Goal: Use online tool/utility: Utilize a website feature to perform a specific function

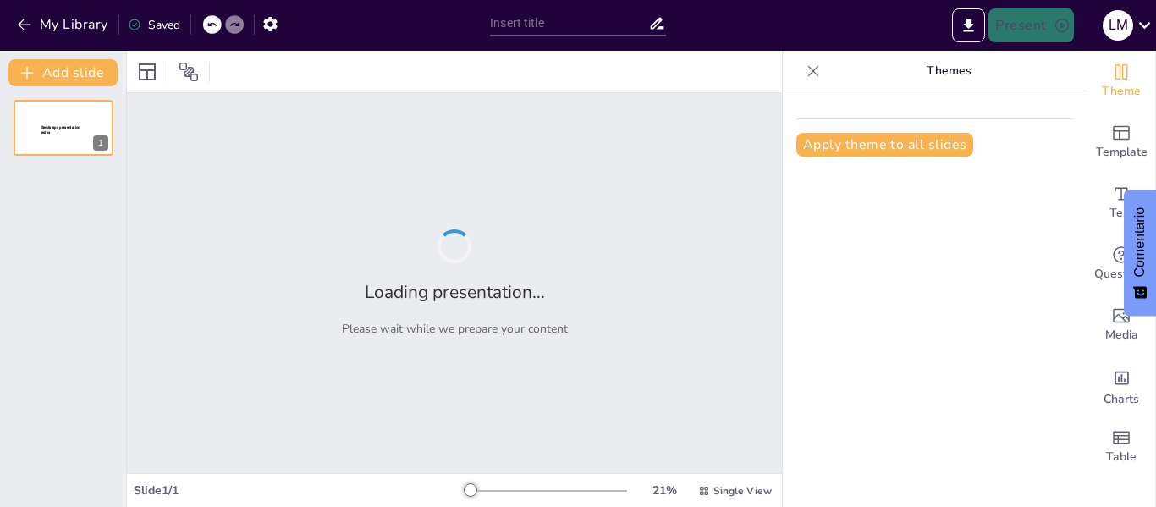
type input "La Función del Neurotransmisor GABA en el Cerebro: Implicaciones en Comportamie…"
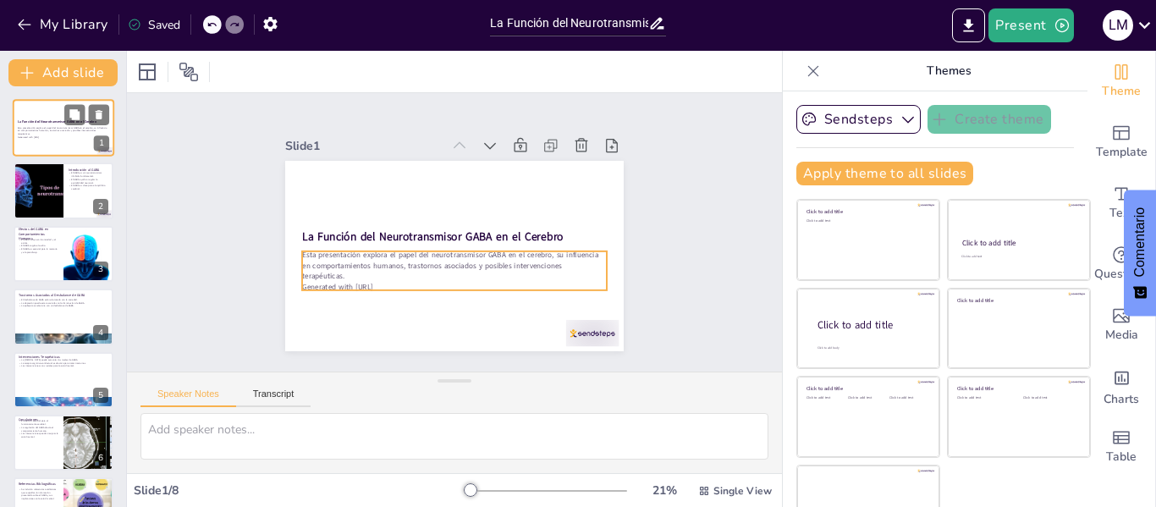
click at [71, 135] on p "Generated with [URL]" at bounding box center [63, 136] width 91 height 3
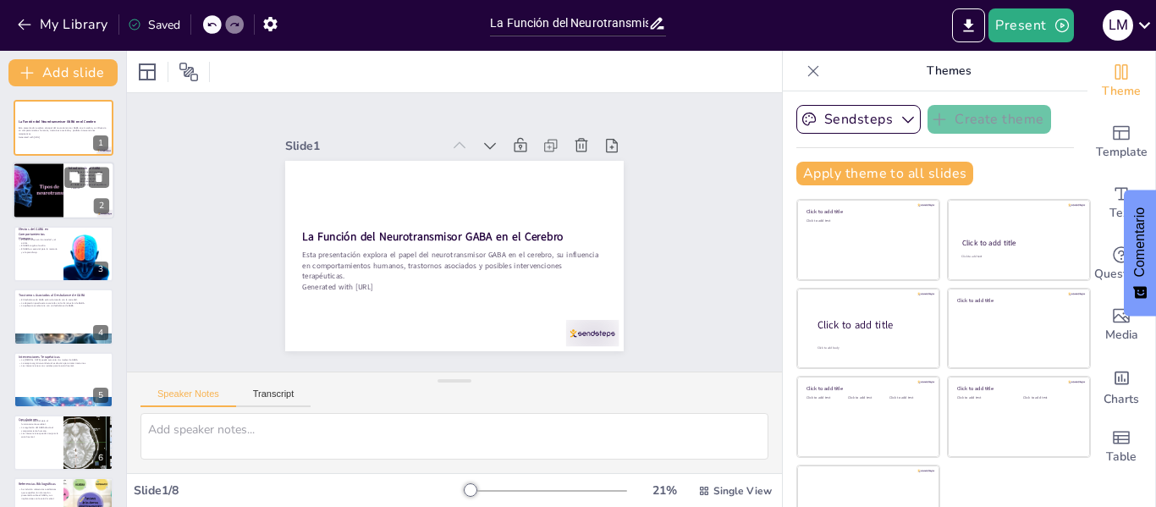
click at [41, 197] on div at bounding box center [38, 191] width 102 height 58
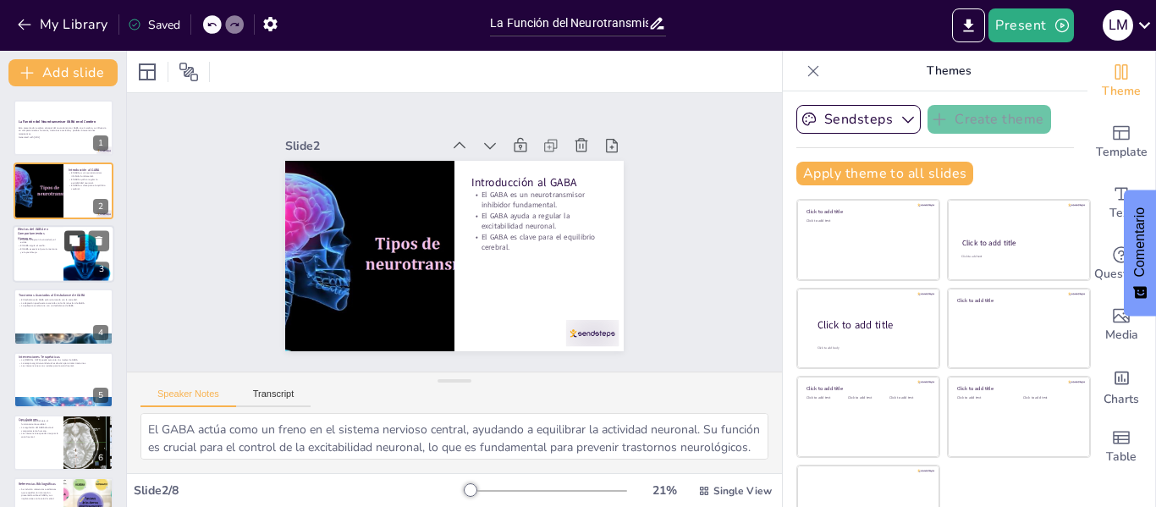
click at [69, 240] on icon at bounding box center [75, 240] width 12 height 12
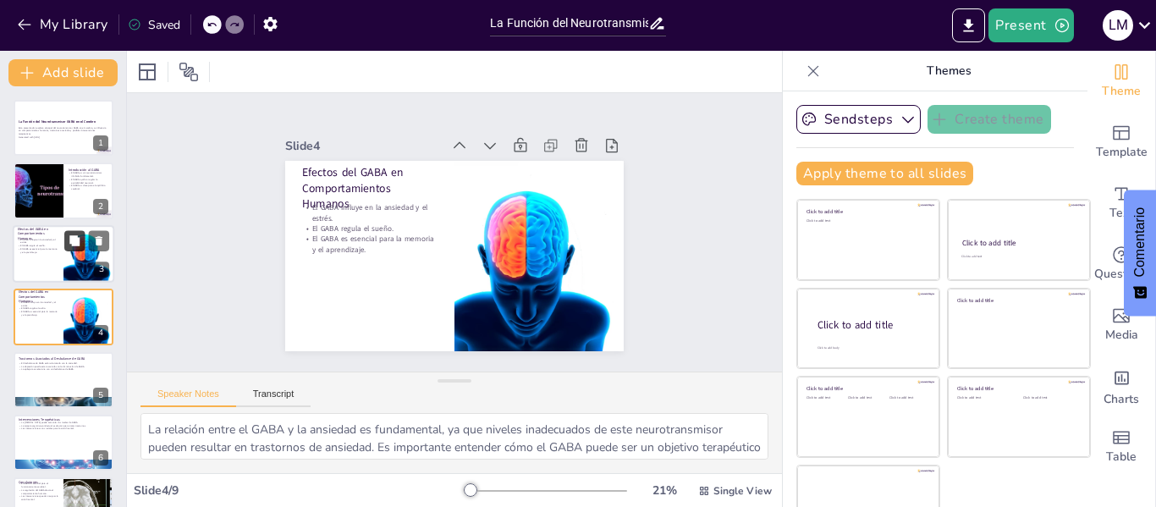
scroll to position [20, 0]
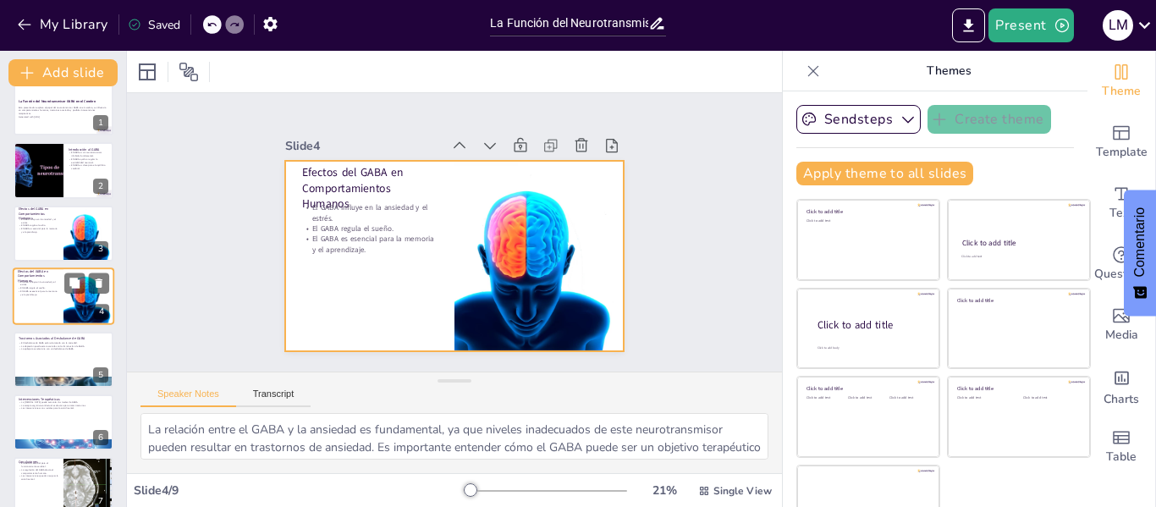
click at [58, 302] on div at bounding box center [64, 296] width 102 height 58
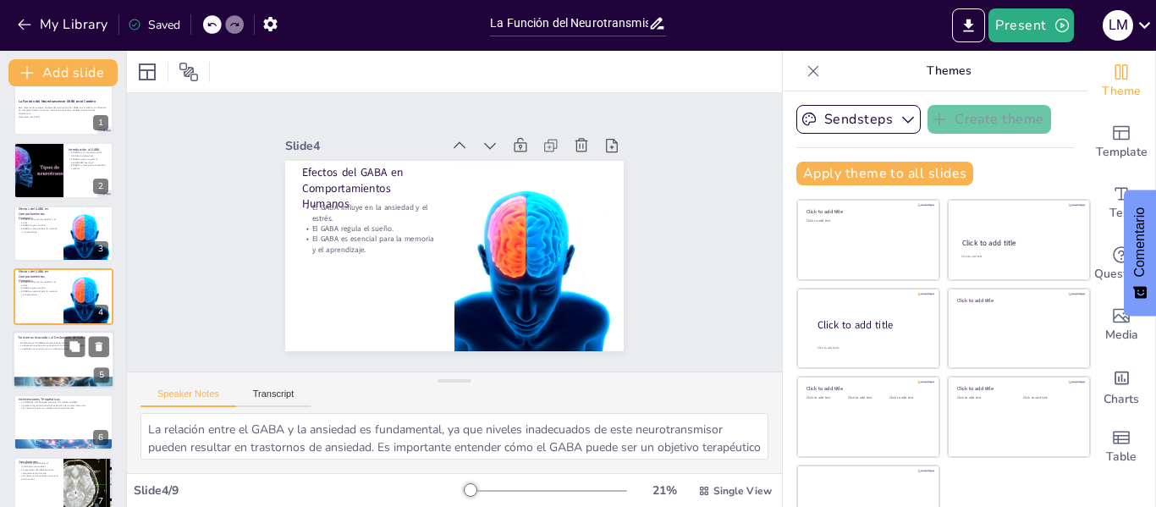
click at [47, 353] on div at bounding box center [64, 360] width 102 height 58
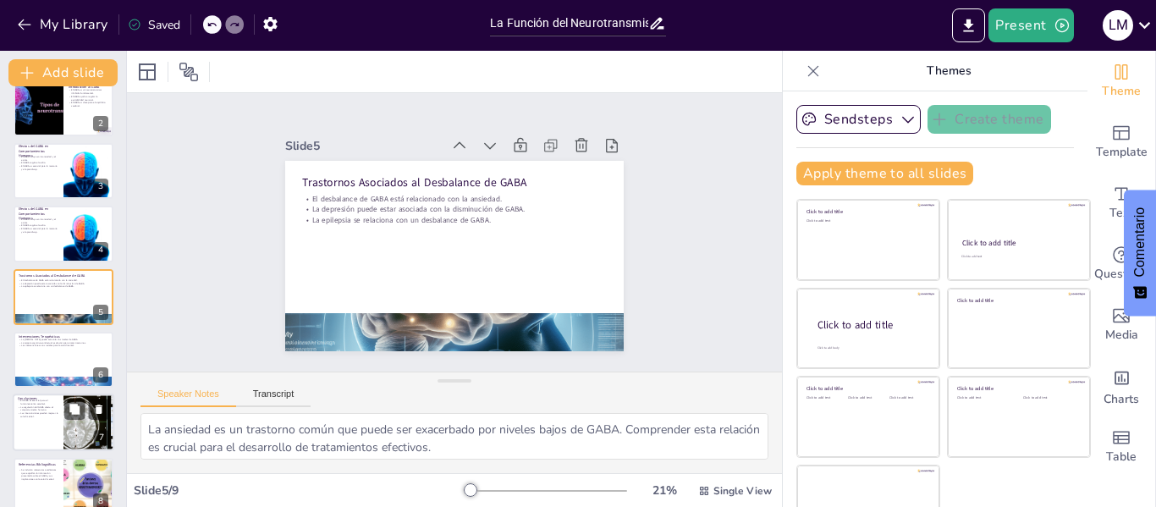
click at [52, 407] on p "La regulación del GABA afecta el comportamiento humano." at bounding box center [38, 408] width 41 height 6
type textarea "La función del GABA en el cerebro es fundamental para el equilibrio y la salud …"
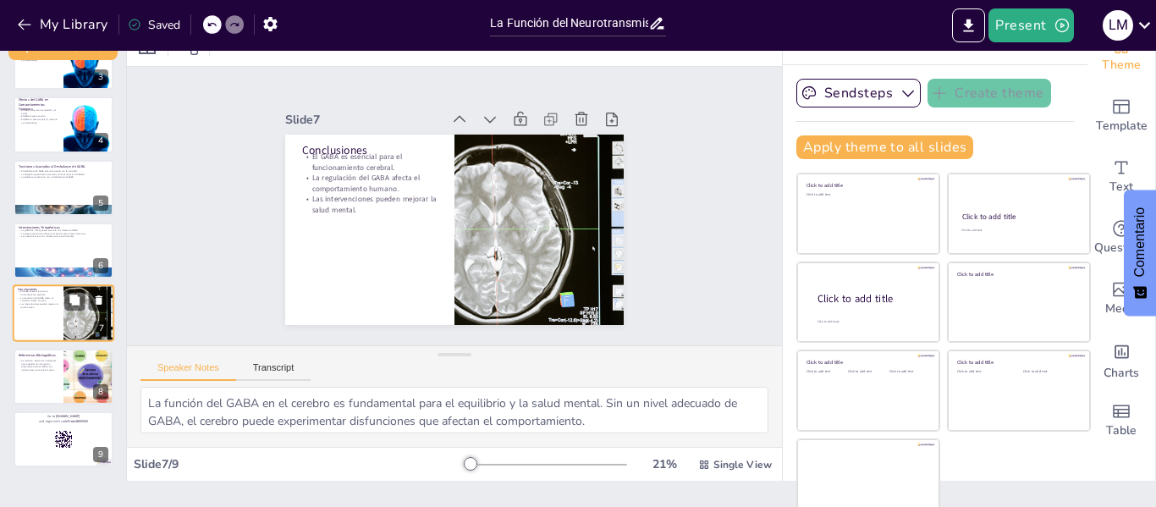
scroll to position [39, 0]
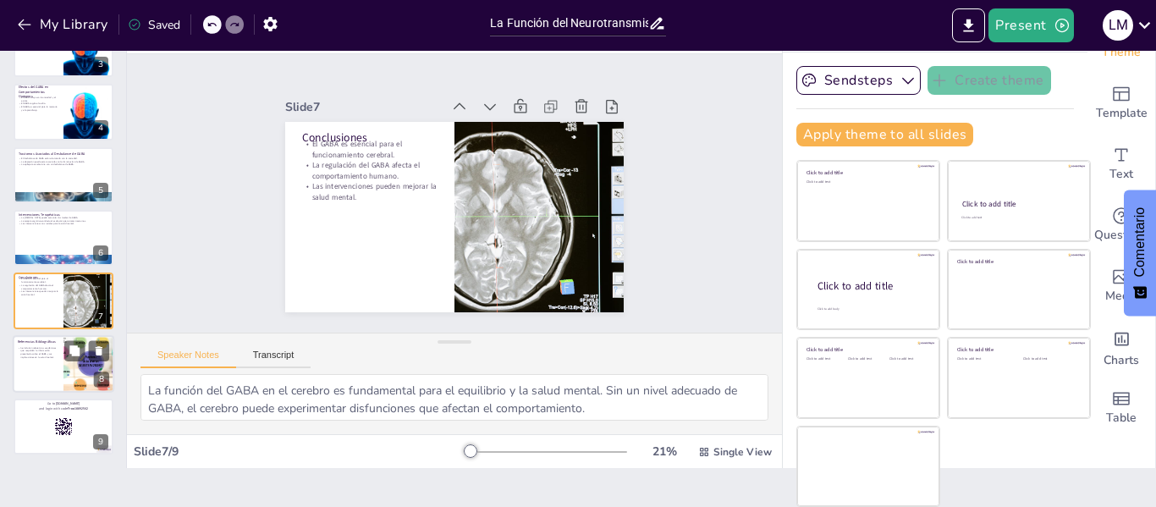
click at [51, 378] on div at bounding box center [64, 364] width 102 height 58
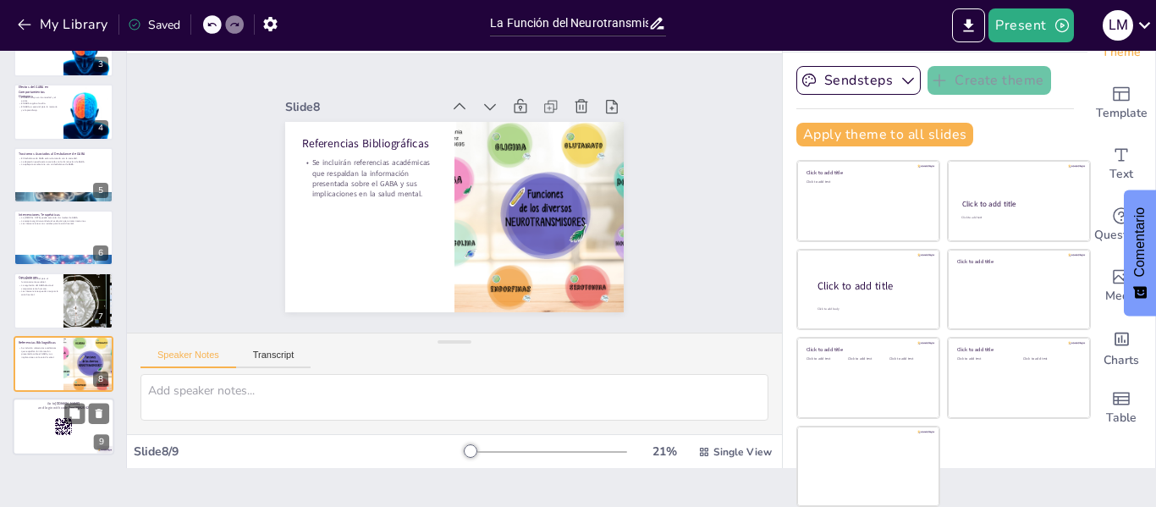
click at [50, 428] on div at bounding box center [64, 427] width 102 height 58
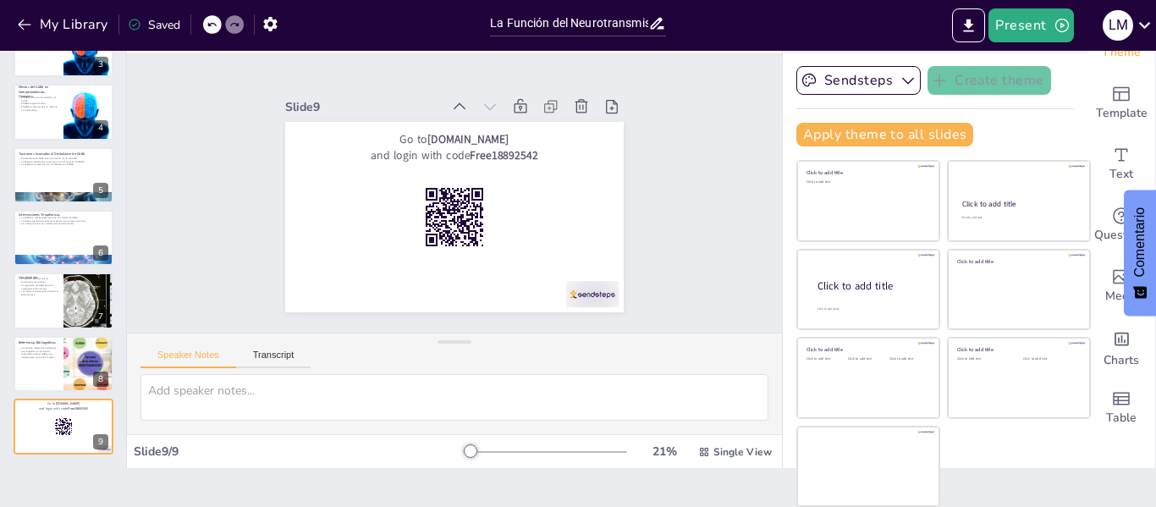
scroll to position [0, 0]
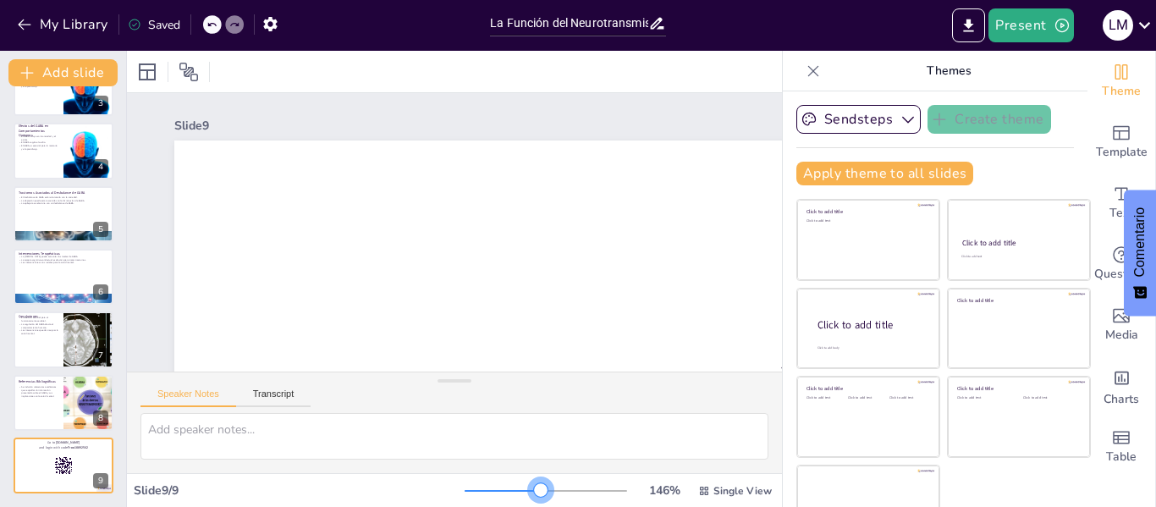
drag, startPoint x: 448, startPoint y: 489, endPoint x: 517, endPoint y: 495, distance: 68.8
click at [534, 495] on div at bounding box center [541, 490] width 14 height 14
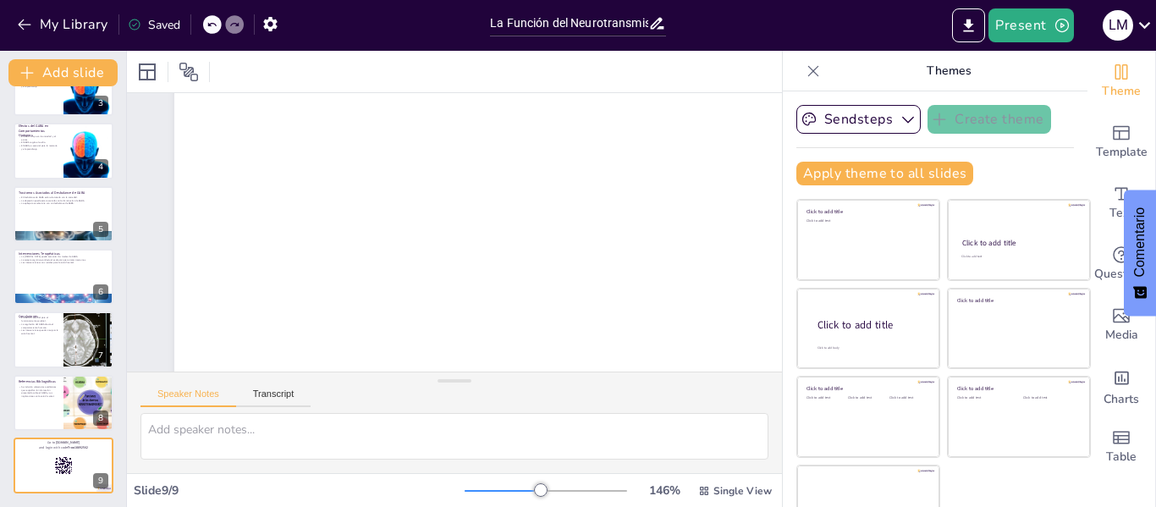
scroll to position [846, 0]
click at [45, 376] on div at bounding box center [64, 403] width 102 height 58
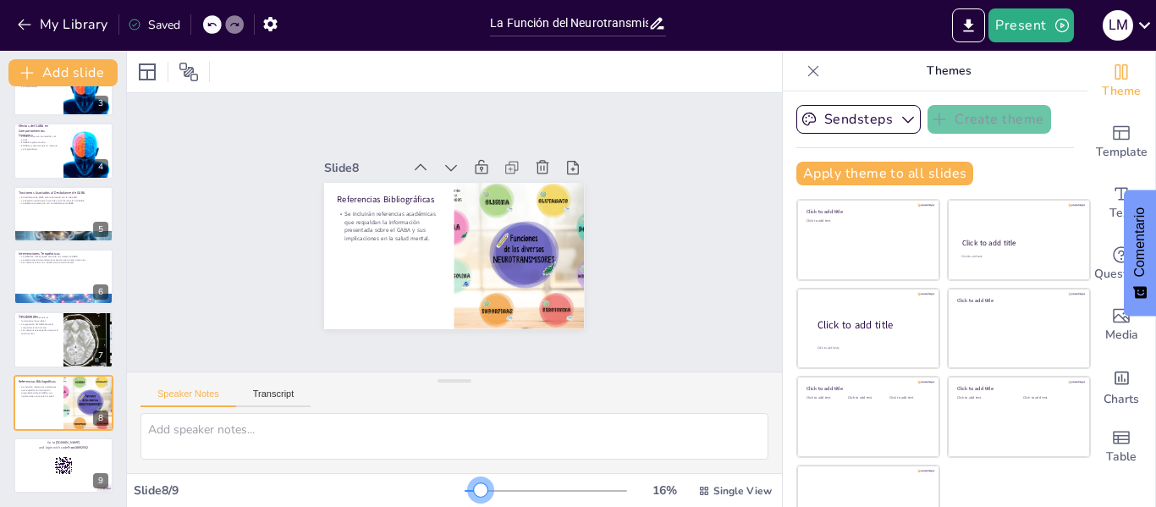
scroll to position [0, 0]
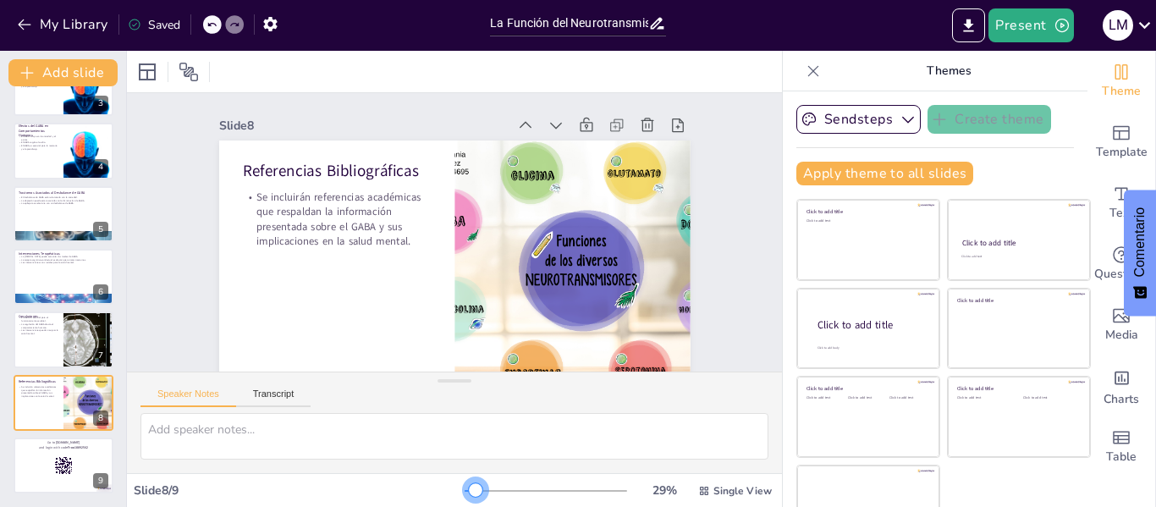
drag, startPoint x: 519, startPoint y: 487, endPoint x: 451, endPoint y: 494, distance: 68.1
click at [469, 494] on div at bounding box center [476, 490] width 14 height 14
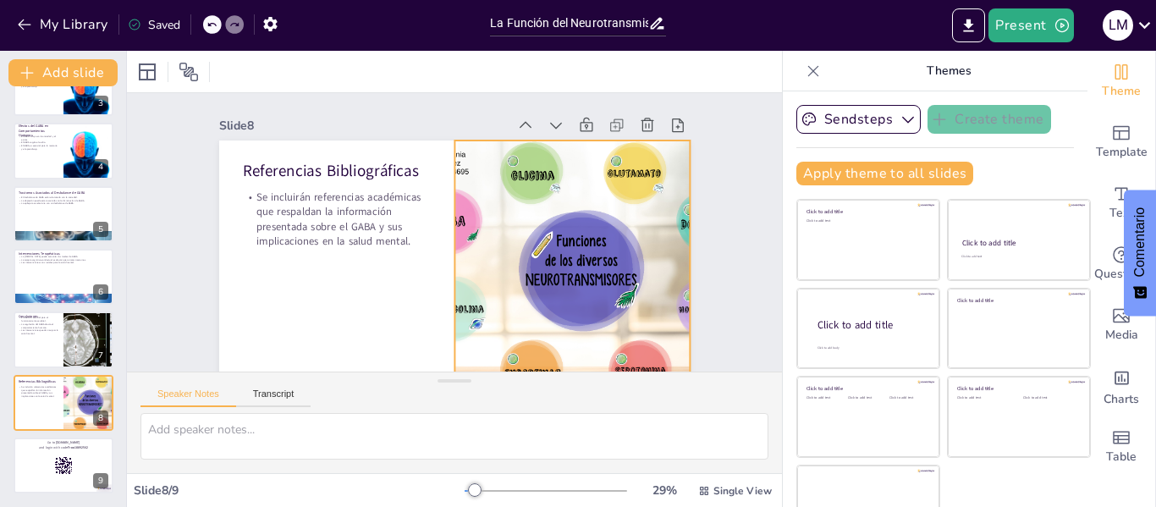
click at [507, 248] on div at bounding box center [413, 350] width 265 height 354
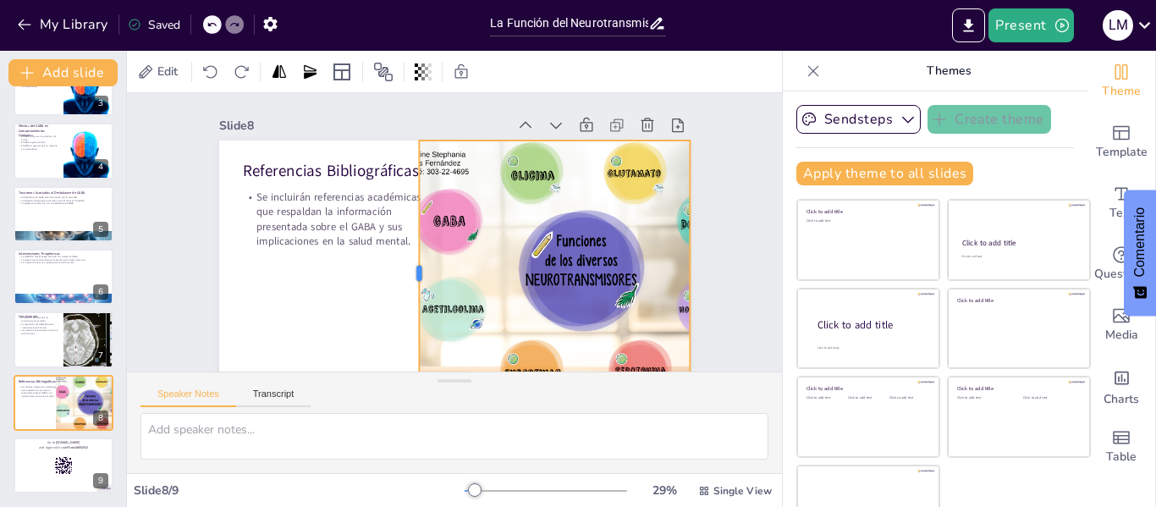
drag, startPoint x: 434, startPoint y: 273, endPoint x: 399, endPoint y: 231, distance: 55.2
click at [399, 231] on div at bounding box center [402, 257] width 95 height 256
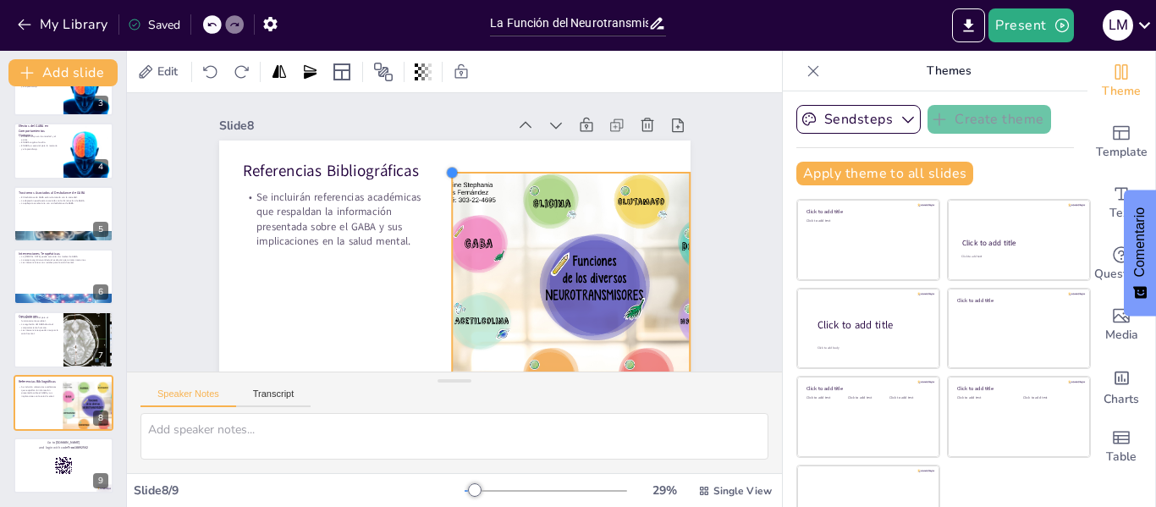
drag, startPoint x: 395, startPoint y: 140, endPoint x: 481, endPoint y: 173, distance: 92.7
click at [481, 173] on div "Referencias Bibliográficas Se incluirán referencias académicas que respaldan la…" at bounding box center [442, 271] width 530 height 398
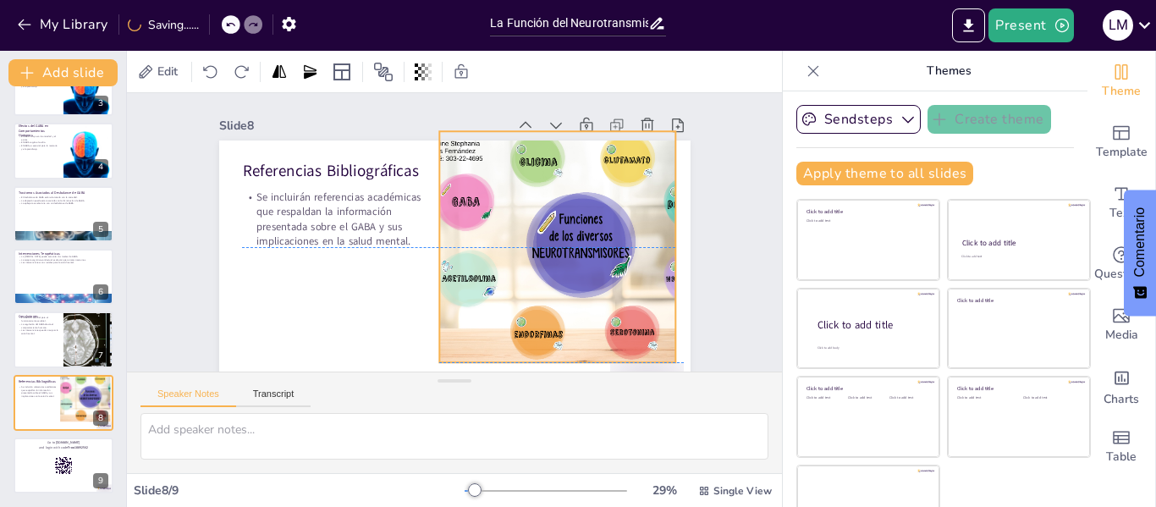
drag, startPoint x: 524, startPoint y: 206, endPoint x: 509, endPoint y: 160, distance: 47.9
click at [509, 160] on div at bounding box center [550, 304] width 382 height 355
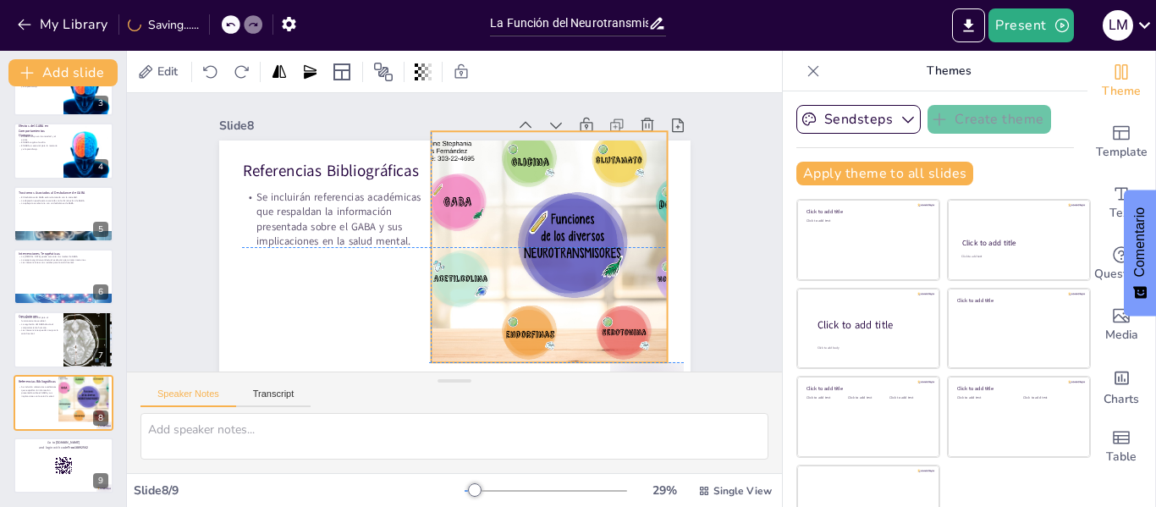
drag, startPoint x: 422, startPoint y: 242, endPoint x: 412, endPoint y: 243, distance: 10.2
click at [412, 243] on div at bounding box center [343, 241] width 349 height 290
drag, startPoint x: 408, startPoint y: 247, endPoint x: 392, endPoint y: 246, distance: 16.1
click at [392, 226] on div at bounding box center [455, 183] width 224 height 85
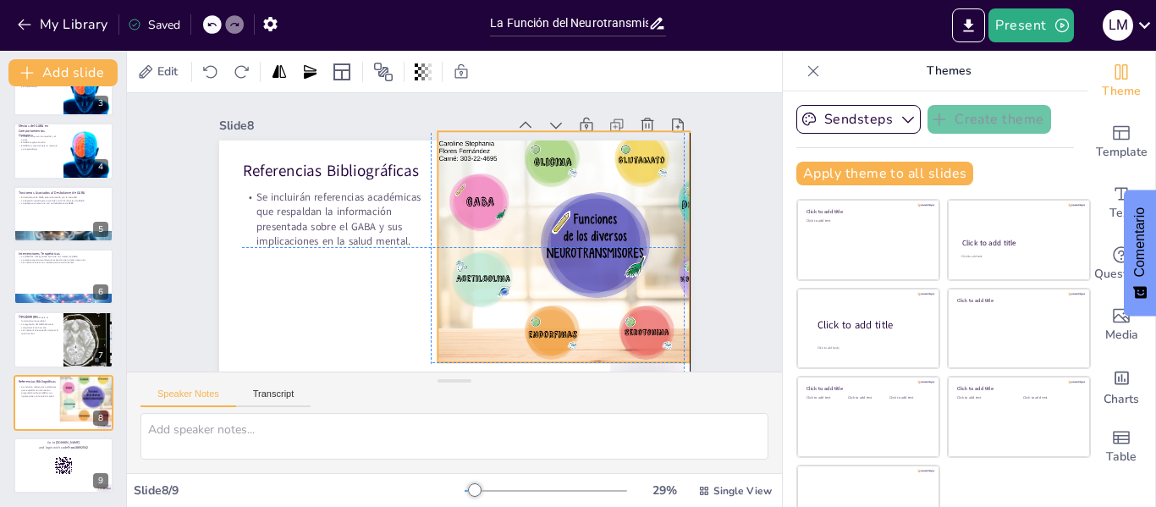
drag, startPoint x: 508, startPoint y: 217, endPoint x: 525, endPoint y: 218, distance: 17.8
click at [525, 218] on div at bounding box center [386, 348] width 337 height 376
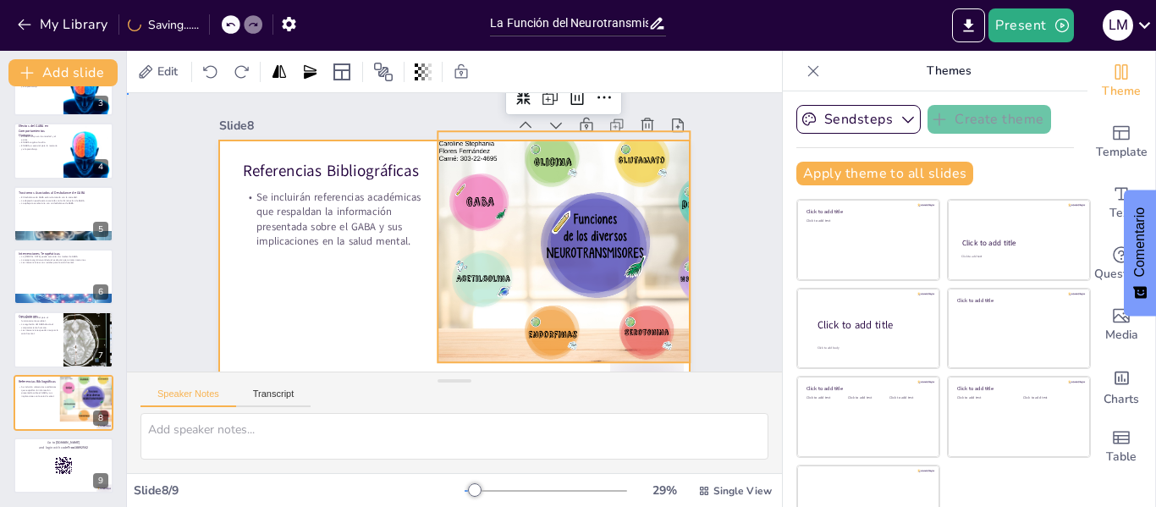
click at [392, 276] on div at bounding box center [418, 249] width 434 height 538
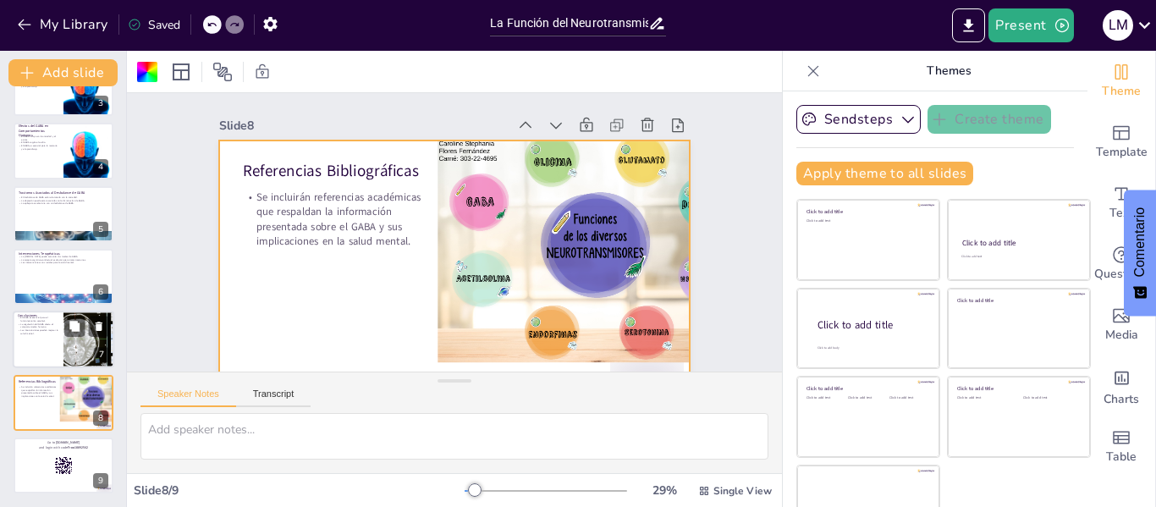
click at [58, 355] on div at bounding box center [64, 340] width 102 height 58
type textarea "La función del GABA en el cerebro es fundamental para el equilibrio y la salud …"
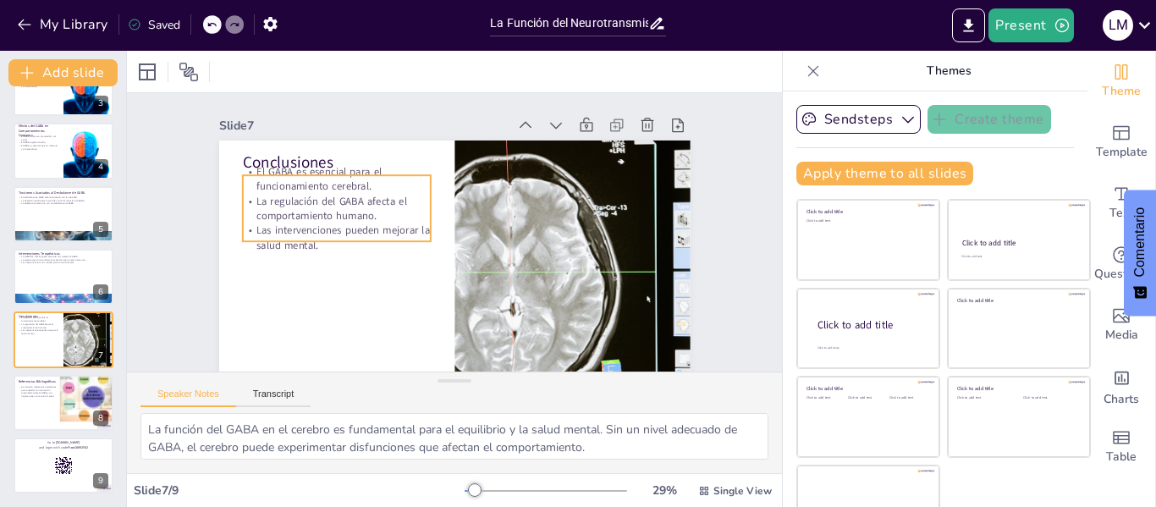
click at [476, 198] on p "La regulación del GABA afecta el comportamiento humano." at bounding box center [543, 151] width 135 height 170
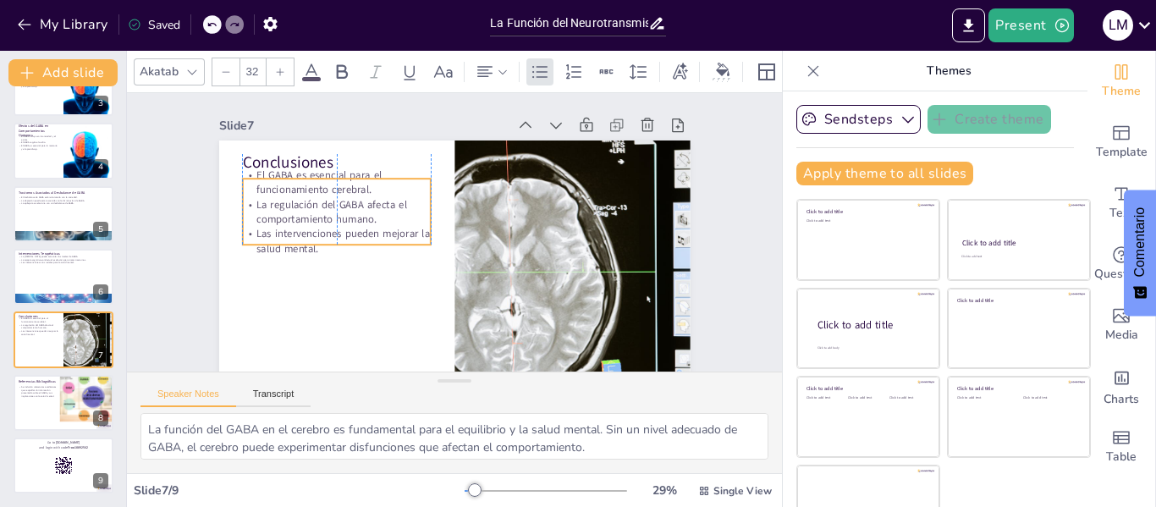
click at [437, 211] on p "Las intervenciones pueden mejorar la salud mental." at bounding box center [471, 115] width 68 height 190
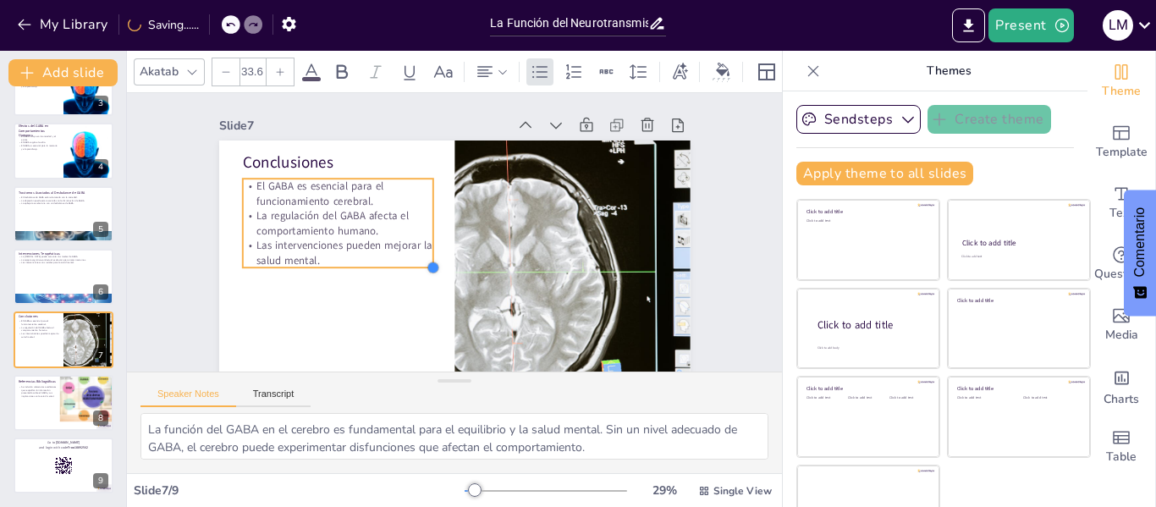
type input "34.1"
drag, startPoint x: 406, startPoint y: 245, endPoint x: 359, endPoint y: 250, distance: 47.6
click at [359, 250] on div "Conclusiones El GABA es esencial para el funcionamiento cerebral. La regulación…" at bounding box center [442, 271] width 530 height 398
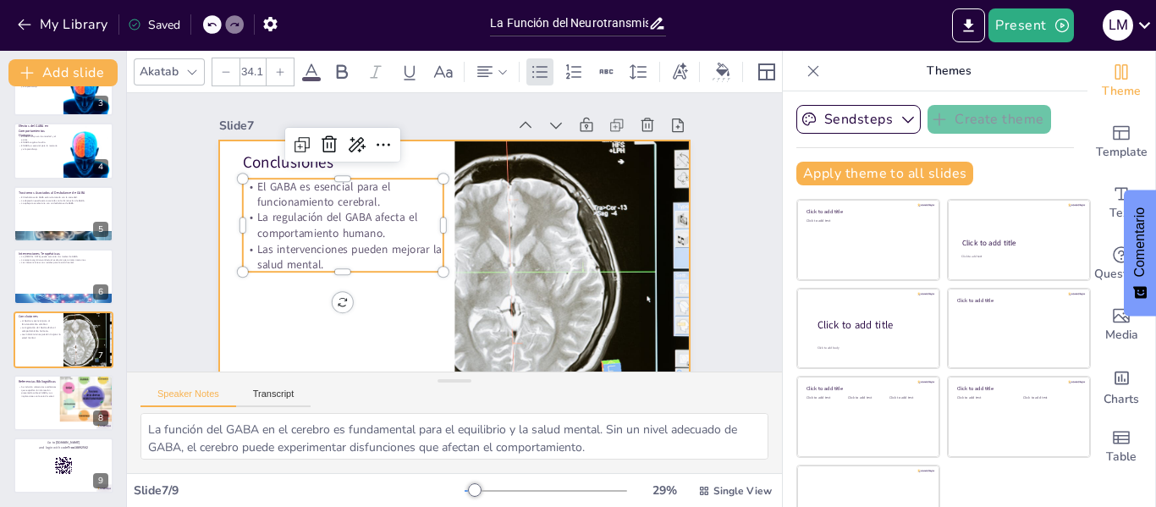
click at [387, 294] on div at bounding box center [446, 271] width 516 height 357
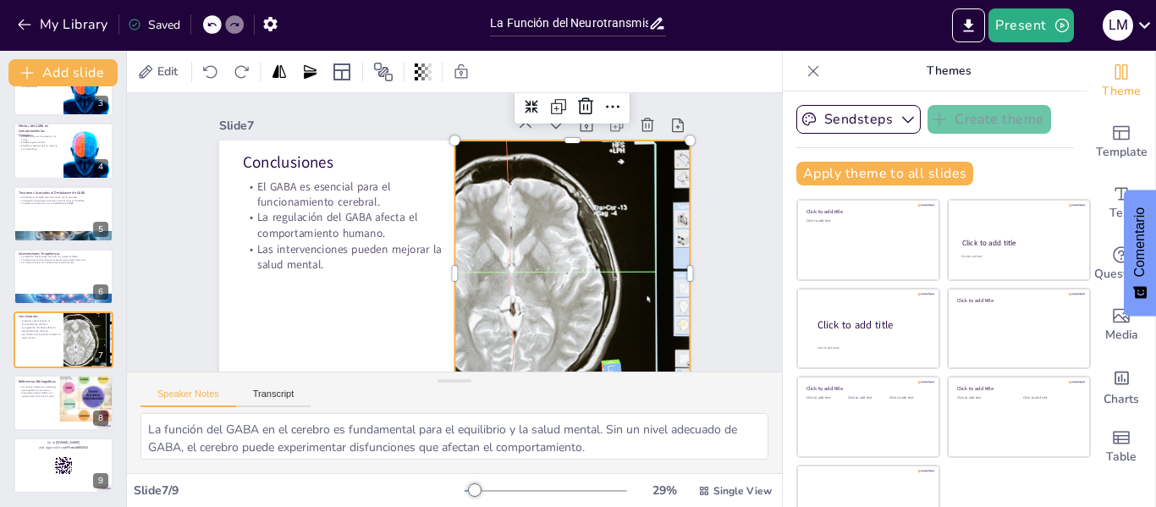
click at [547, 245] on div at bounding box center [554, 307] width 460 height 375
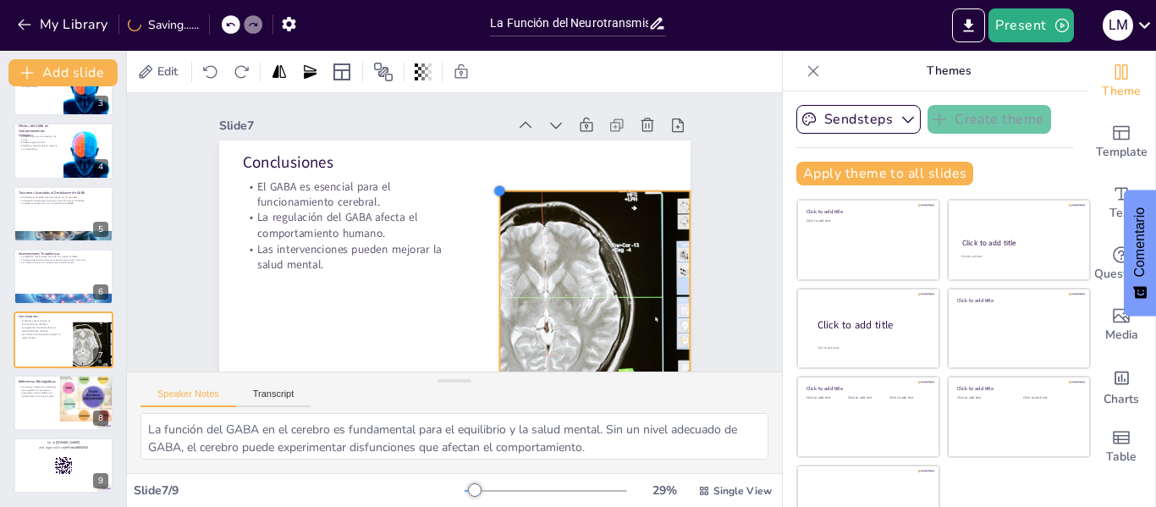
drag, startPoint x: 436, startPoint y: 144, endPoint x: 481, endPoint y: 200, distance: 71.6
click at [481, 200] on div "Conclusiones El GABA es esencial para el funcionamiento cerebral. La regulación…" at bounding box center [426, 263] width 527 height 512
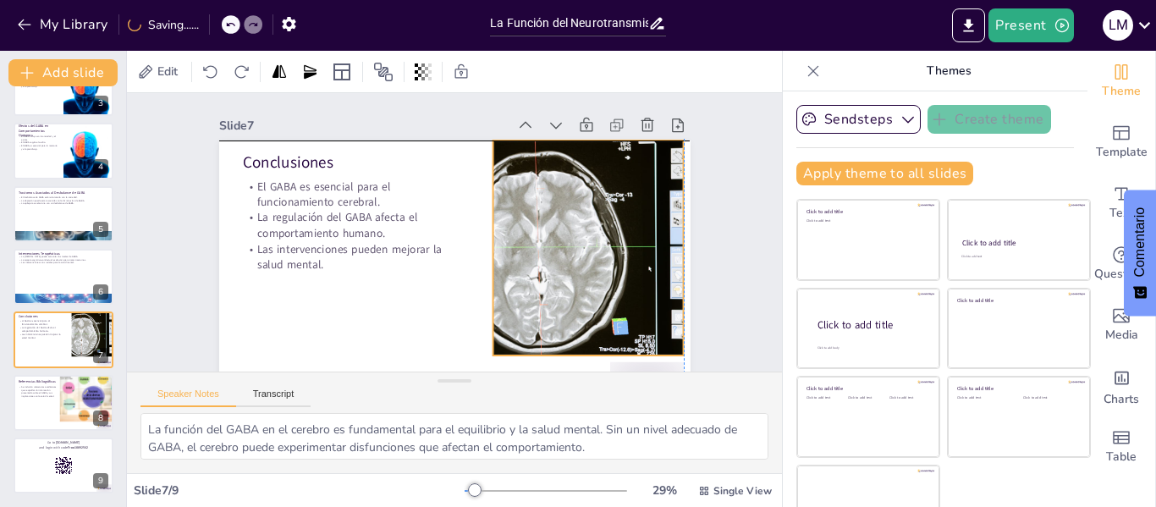
drag, startPoint x: 503, startPoint y: 179, endPoint x: 511, endPoint y: 163, distance: 17.8
click at [511, 163] on div at bounding box center [332, 177] width 372 height 304
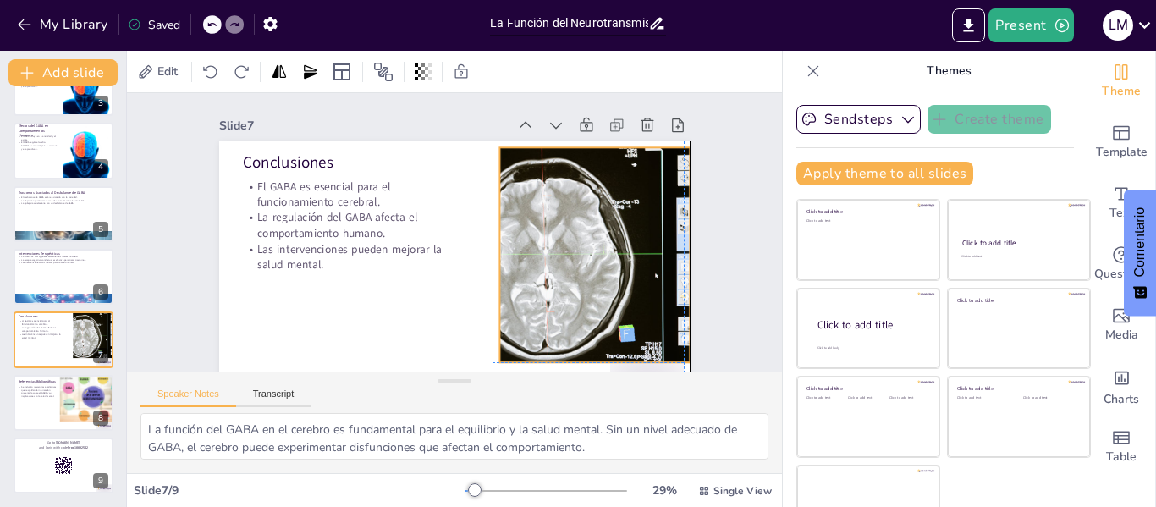
click at [510, 212] on div at bounding box center [531, 351] width 375 height 382
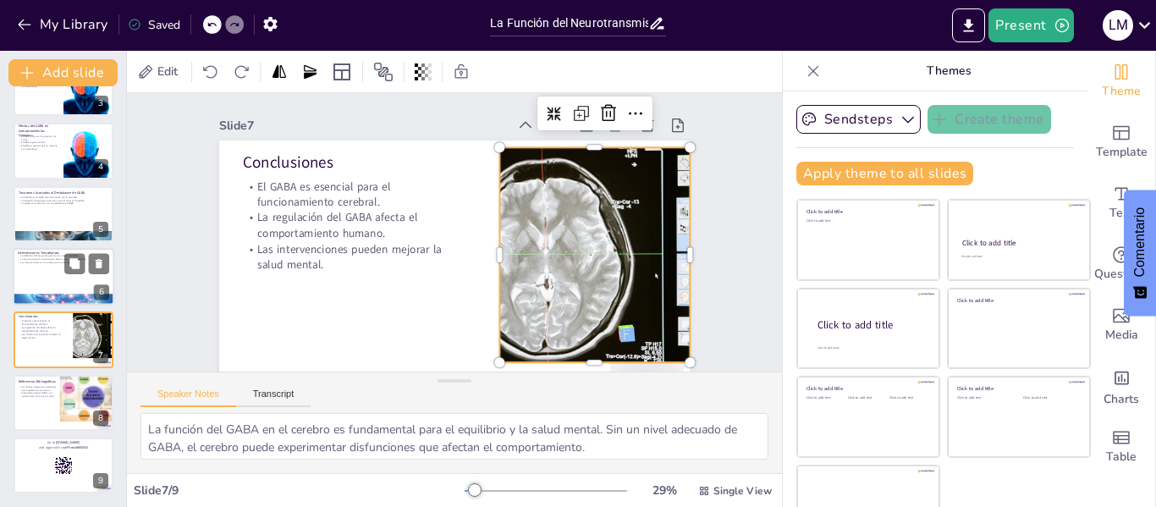
click at [43, 281] on div at bounding box center [64, 277] width 102 height 58
type textarea "La [MEDICAL_DATA], especialmente con benzodiazepinas, es una estrategia común p…"
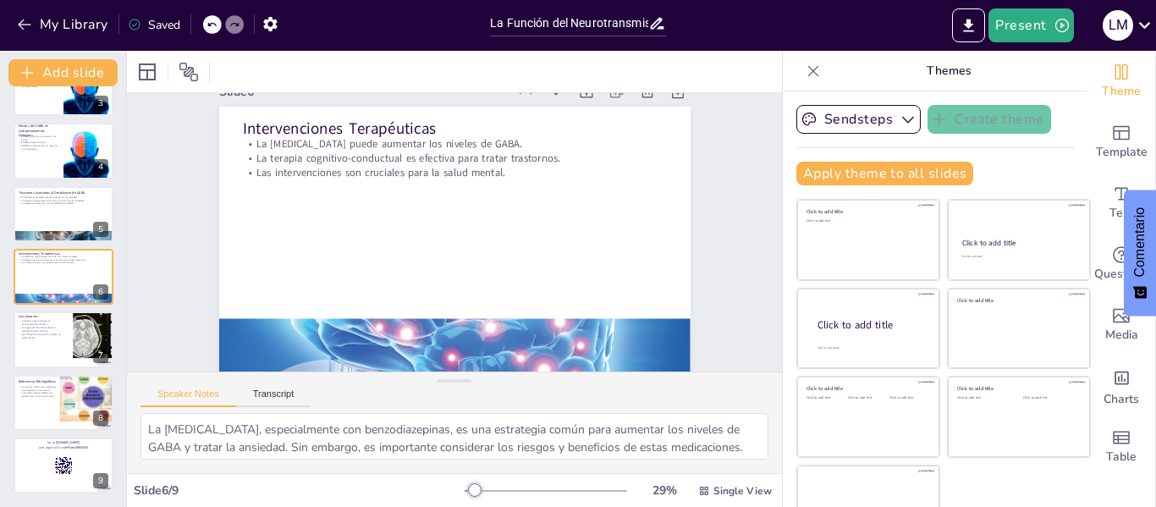
click at [649, 31] on icon at bounding box center [657, 23] width 18 height 18
